Goal: Book appointment/travel/reservation

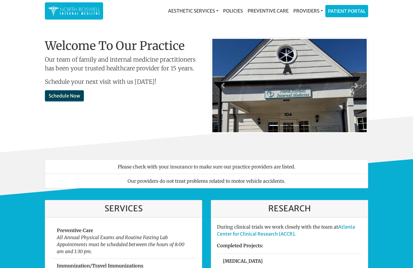
click at [68, 96] on link "Schedule Now" at bounding box center [64, 95] width 39 height 11
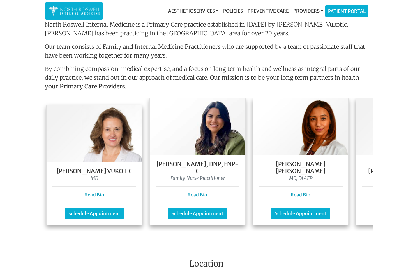
scroll to position [460, 0]
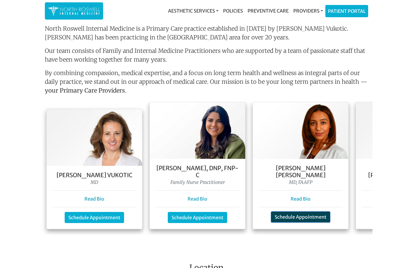
click at [321, 211] on link "Schedule Appointment" at bounding box center [300, 216] width 59 height 11
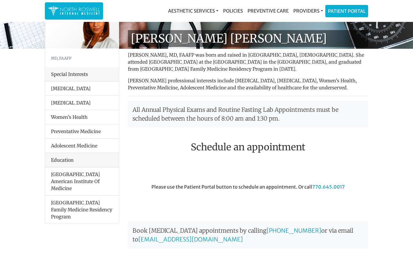
scroll to position [114, 0]
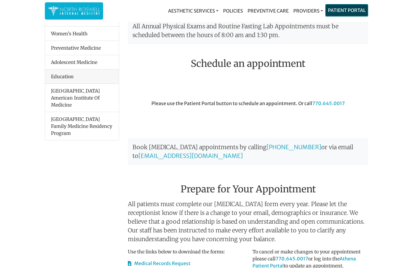
click at [345, 8] on link "Patient Portal" at bounding box center [347, 10] width 42 height 12
